Goal: Task Accomplishment & Management: Manage account settings

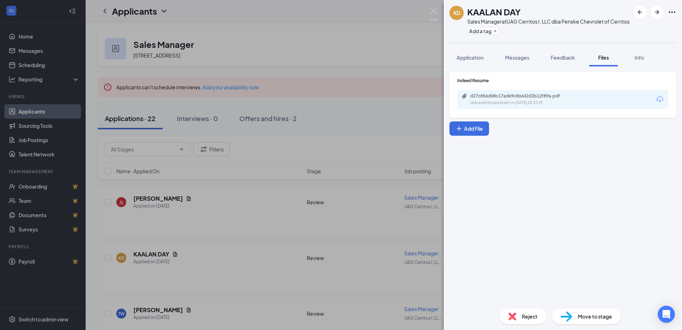
click at [26, 110] on div "KD KAALAN DAY Sales Manager at UAG Cerritos I, LLC dba Penske Chevrolet of Cerr…" at bounding box center [341, 165] width 682 height 330
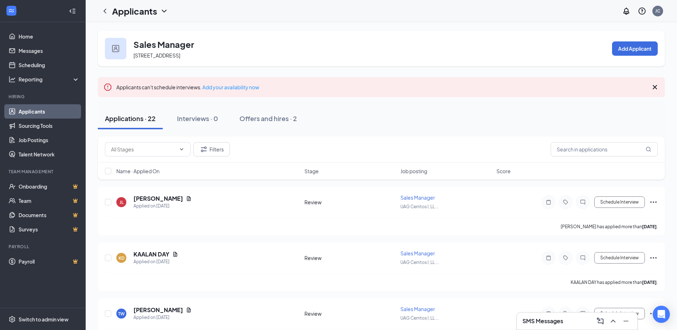
click at [28, 111] on link "Applicants" at bounding box center [49, 111] width 61 height 14
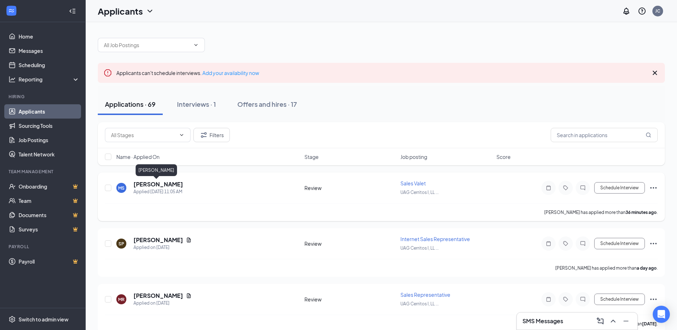
click at [151, 183] on h5 "[PERSON_NAME]" at bounding box center [158, 184] width 50 height 8
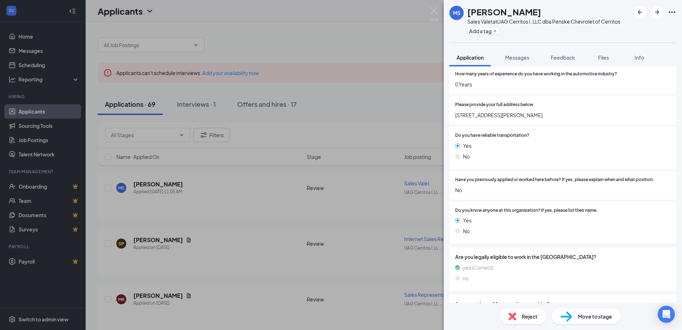
scroll to position [107, 0]
click at [599, 317] on span "Move to stage" at bounding box center [595, 316] width 34 height 8
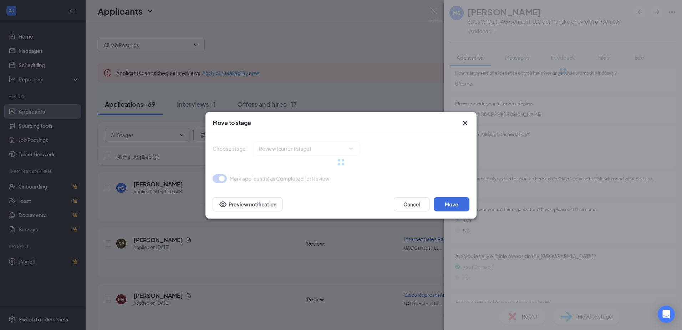
type input "Additional Information (next stage)"
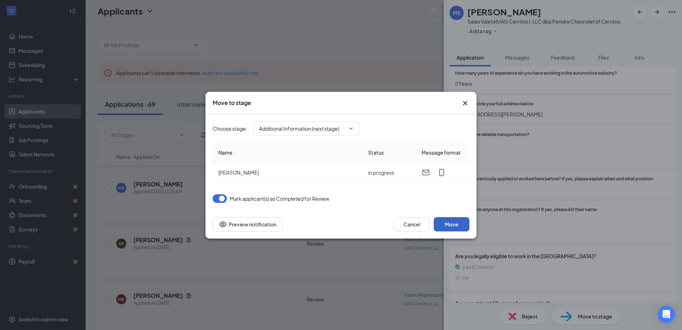
click at [444, 224] on button "Move" at bounding box center [452, 224] width 36 height 14
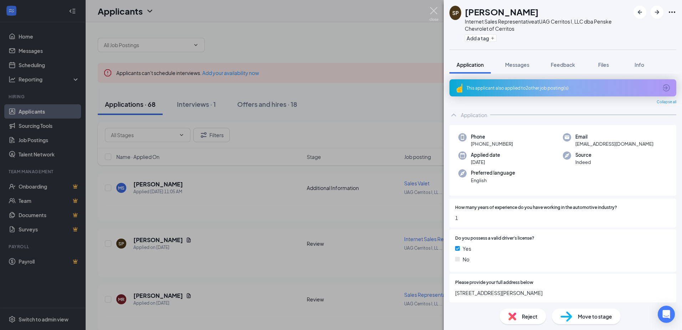
click at [437, 14] on img at bounding box center [434, 14] width 9 height 14
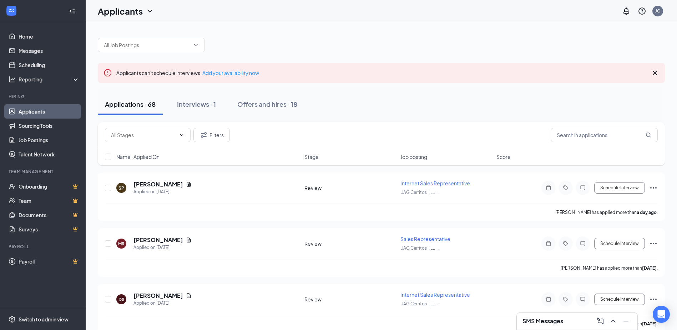
click at [23, 111] on link "Applicants" at bounding box center [49, 111] width 61 height 14
click at [191, 101] on div "Interviews · 1" at bounding box center [196, 104] width 39 height 9
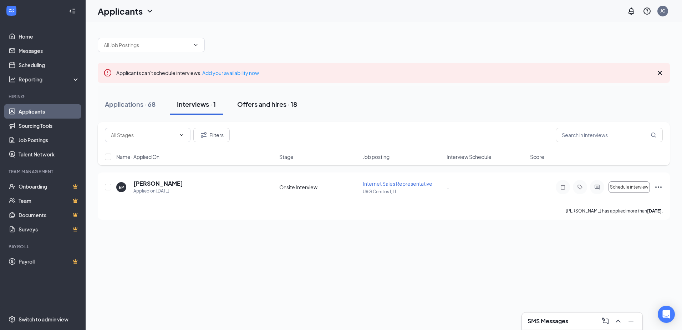
click at [268, 105] on div "Offers and hires · 18" at bounding box center [267, 104] width 60 height 9
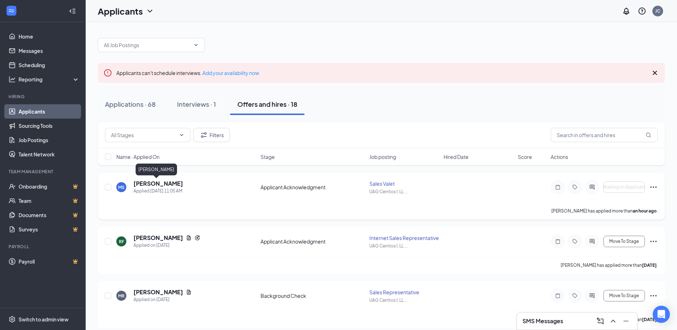
click at [150, 185] on h5 "[PERSON_NAME]" at bounding box center [158, 183] width 50 height 8
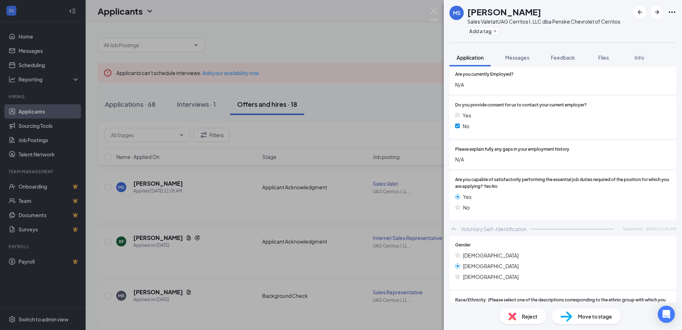
scroll to position [2034, 0]
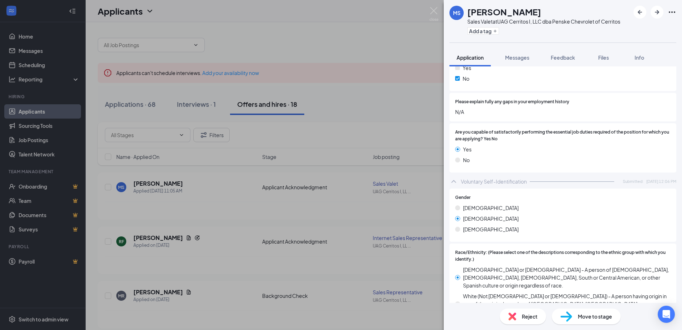
click at [671, 12] on icon "Ellipses" at bounding box center [672, 12] width 9 height 9
click at [629, 28] on link "View full application" at bounding box center [618, 25] width 46 height 8
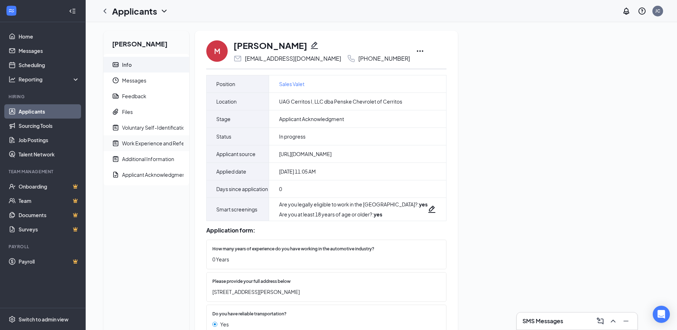
click at [151, 144] on div "Work Experience and References" at bounding box center [161, 143] width 79 height 7
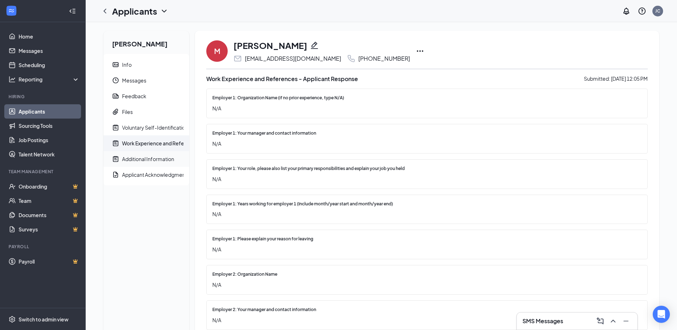
click at [155, 160] on div "Additional Information" at bounding box center [148, 158] width 52 height 7
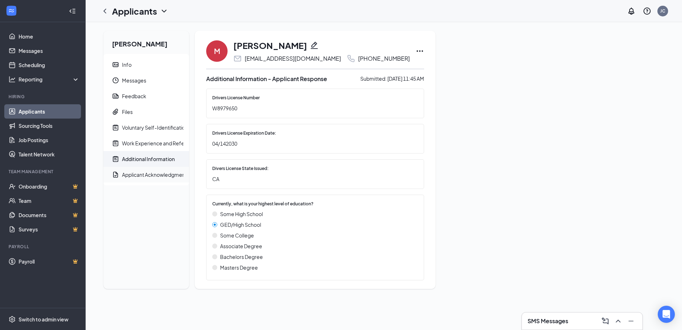
click at [151, 174] on div "Applicant Acknowledgment" at bounding box center [154, 174] width 65 height 7
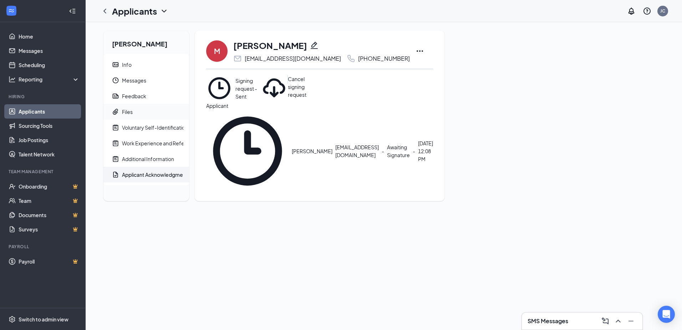
click at [131, 112] on div "Files" at bounding box center [127, 111] width 11 height 7
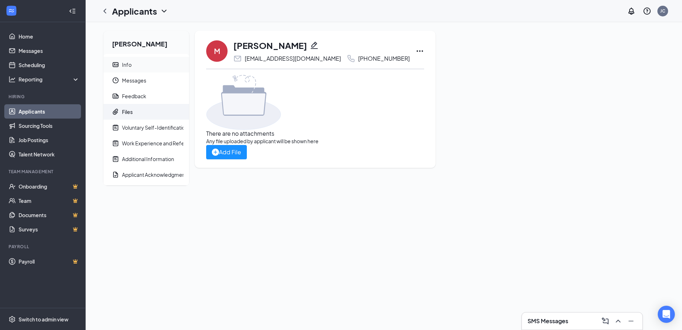
click at [131, 65] on span "Info" at bounding box center [152, 65] width 61 height 16
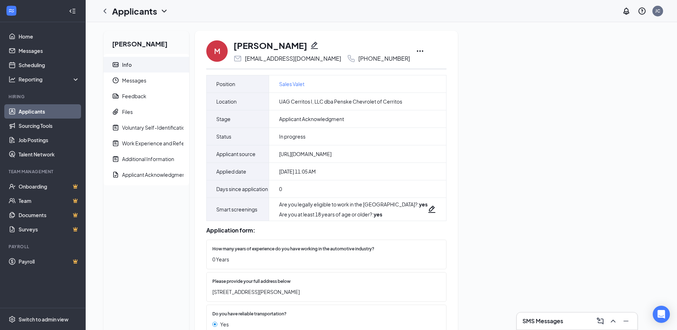
click at [416, 51] on icon "Ellipses" at bounding box center [420, 51] width 9 height 9
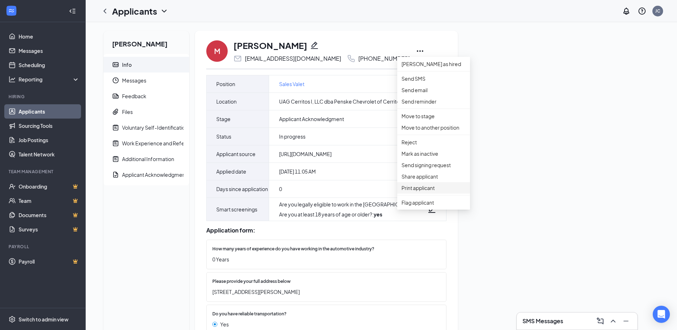
click at [432, 192] on p "Print applicant" at bounding box center [433, 188] width 64 height 8
